Goal: Submit feedback/report problem: Submit feedback/report problem

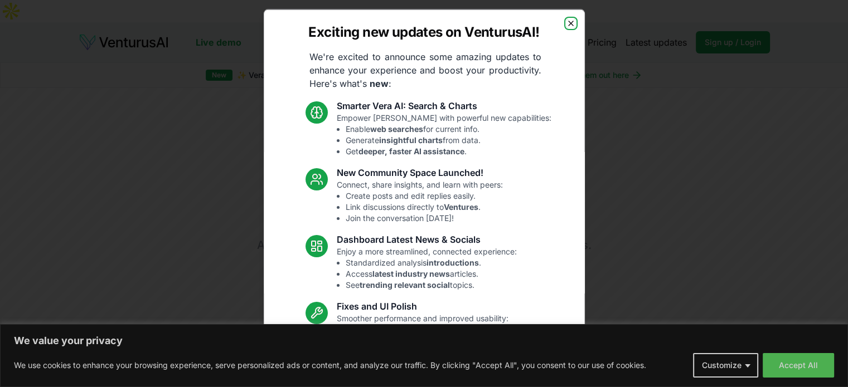
click at [566, 23] on icon "button" at bounding box center [570, 22] width 9 height 9
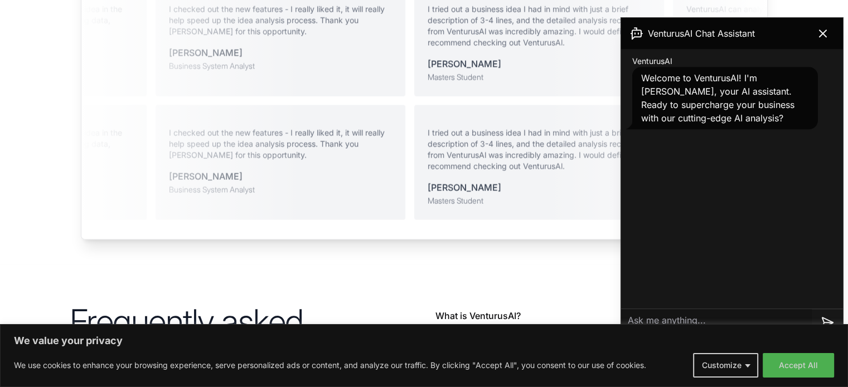
scroll to position [2558, 0]
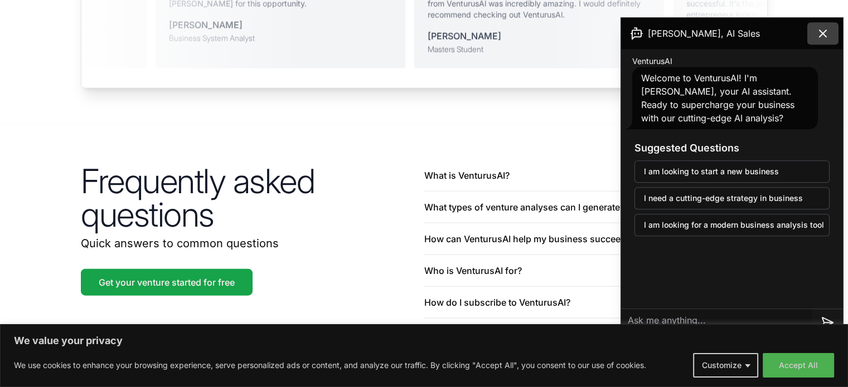
click at [826, 34] on icon at bounding box center [822, 33] width 13 height 13
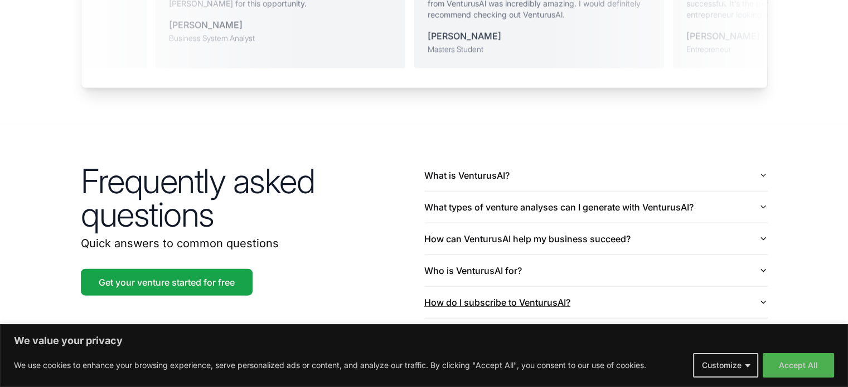
scroll to position [2723, 0]
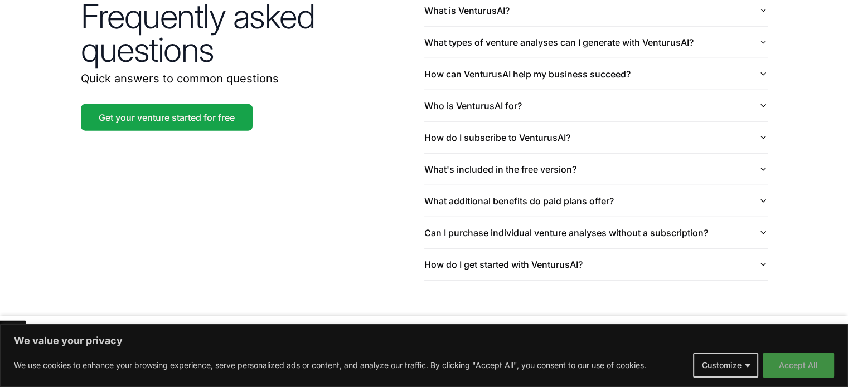
click at [801, 361] on button "Accept All" at bounding box center [798, 365] width 71 height 25
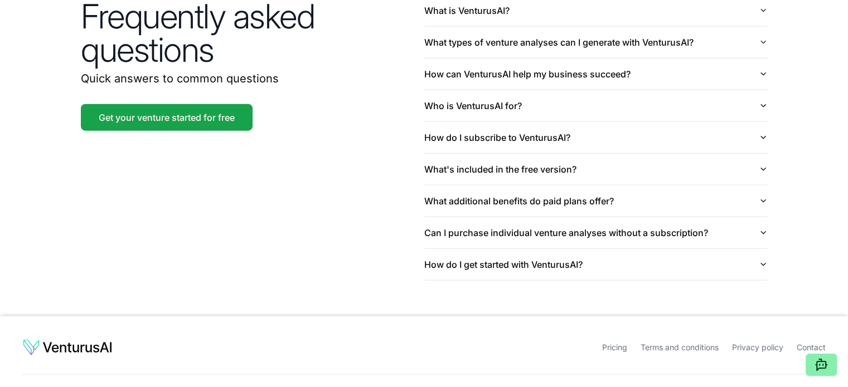
scroll to position [2722, 0]
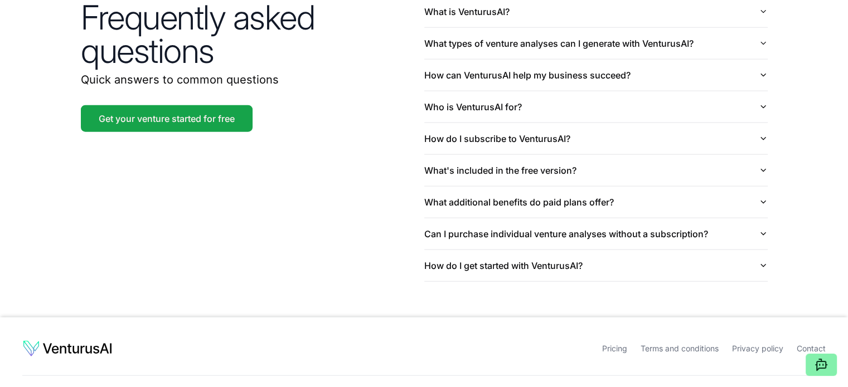
click at [813, 344] on link "Contact" at bounding box center [811, 348] width 29 height 9
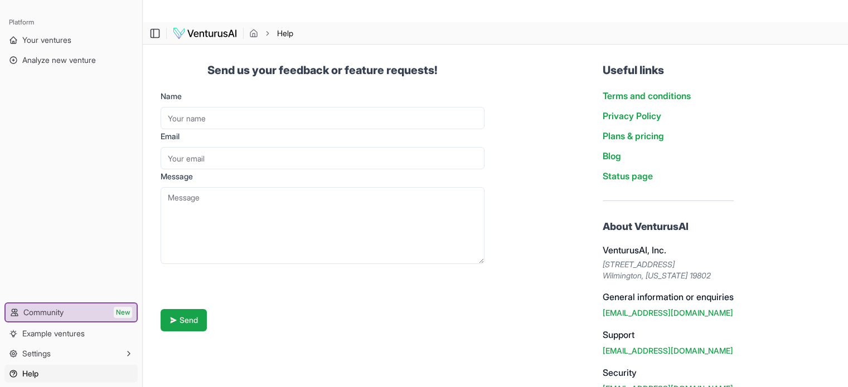
click at [361, 107] on input "Name" at bounding box center [323, 118] width 324 height 22
type input "[PERSON_NAME]"
click at [230, 147] on input "Email" at bounding box center [323, 158] width 324 height 22
type input "[EMAIL_ADDRESS][DOMAIN_NAME]"
click at [221, 187] on textarea "Message" at bounding box center [323, 225] width 324 height 77
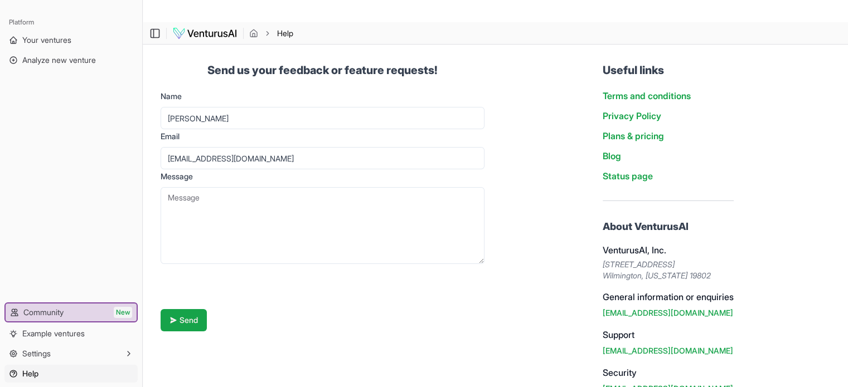
paste textarea "Dear Blockhouse Security Team, I hope this message finds you well. I am an inde…"
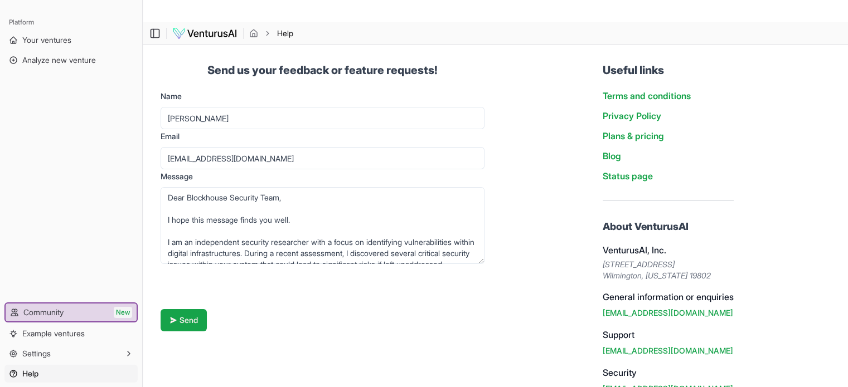
click at [203, 187] on textarea "Dear Blockhouse Security Team, I hope this message finds you well. I am an inde…" at bounding box center [323, 225] width 324 height 77
type textarea "Dear Venturusai Security Team, I hope this message finds you well. I am an inde…"
click at [189, 309] on button "Send" at bounding box center [184, 320] width 46 height 22
